Goal: Task Accomplishment & Management: Use online tool/utility

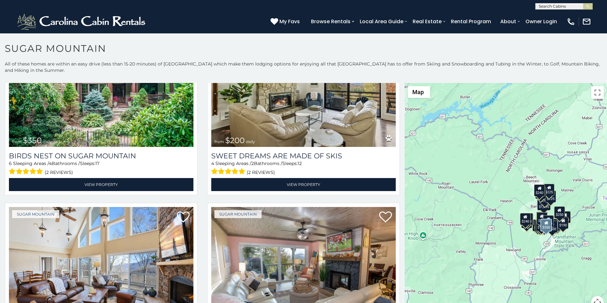
scroll to position [265, 0]
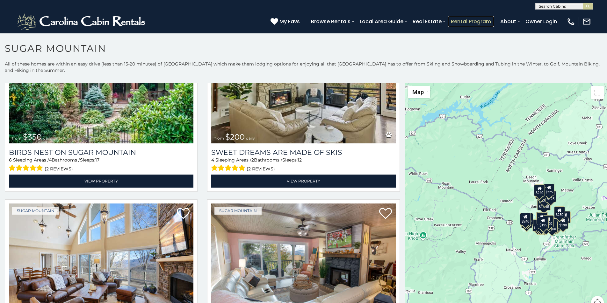
click at [488, 19] on link "Rental Program" at bounding box center [470, 21] width 46 height 11
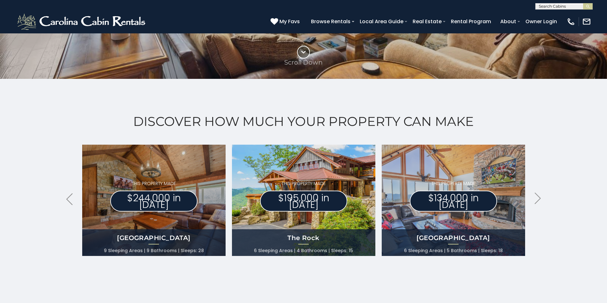
scroll to position [252, 0]
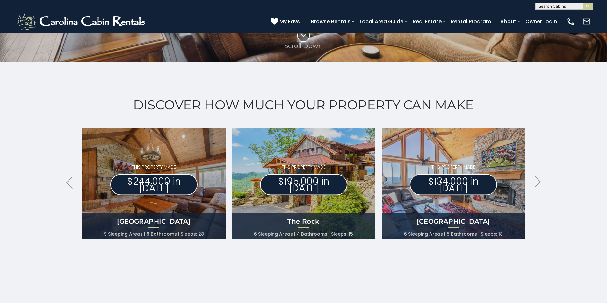
click at [4, 240] on div "Discover How Much Your Property Can Make .arrowLeft .st0{fill:#929292;} .arrowR…" at bounding box center [303, 185] width 607 height 247
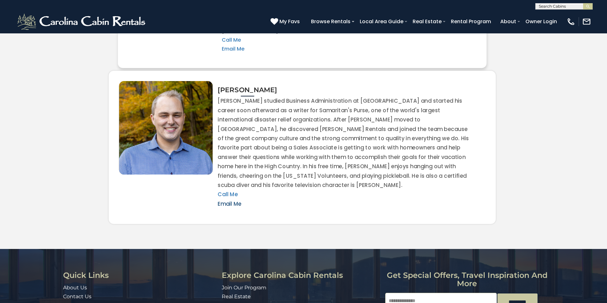
scroll to position [1407, 0]
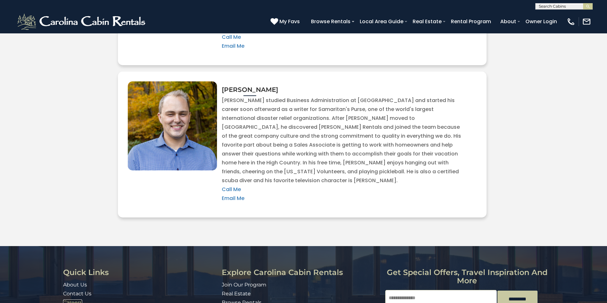
click at [66, 300] on link "Careers" at bounding box center [72, 303] width 19 height 6
